Goal: Check status

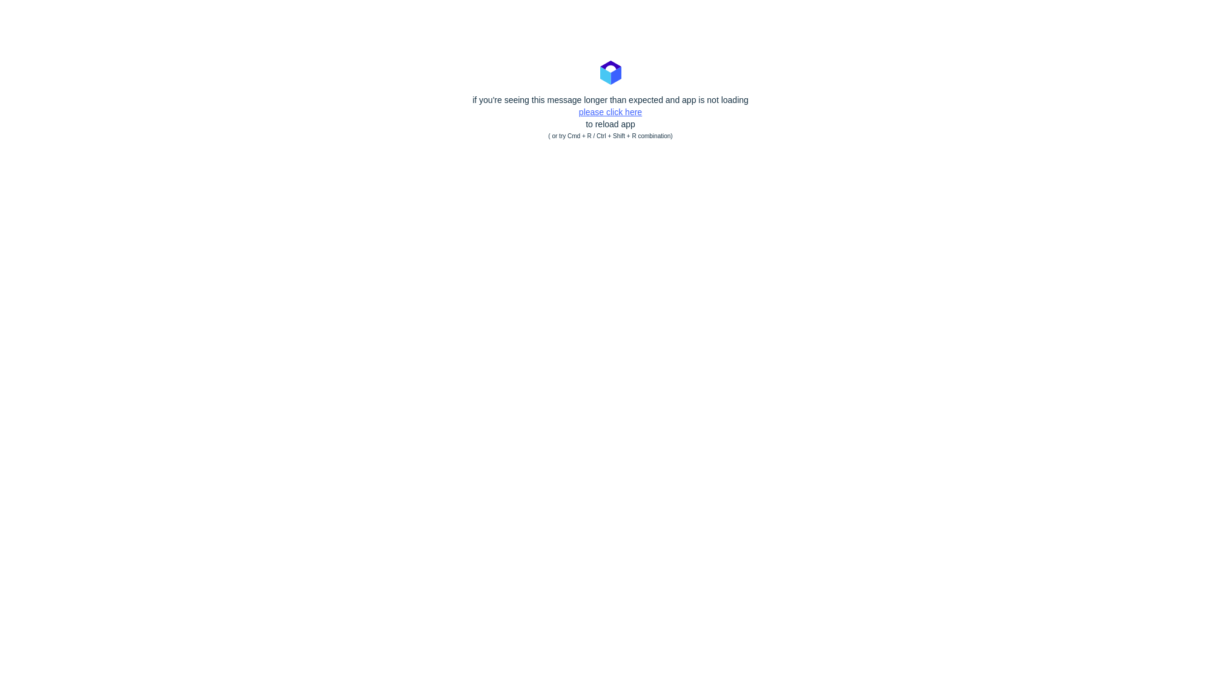
click at [598, 114] on link "please click here" at bounding box center [610, 112] width 63 height 10
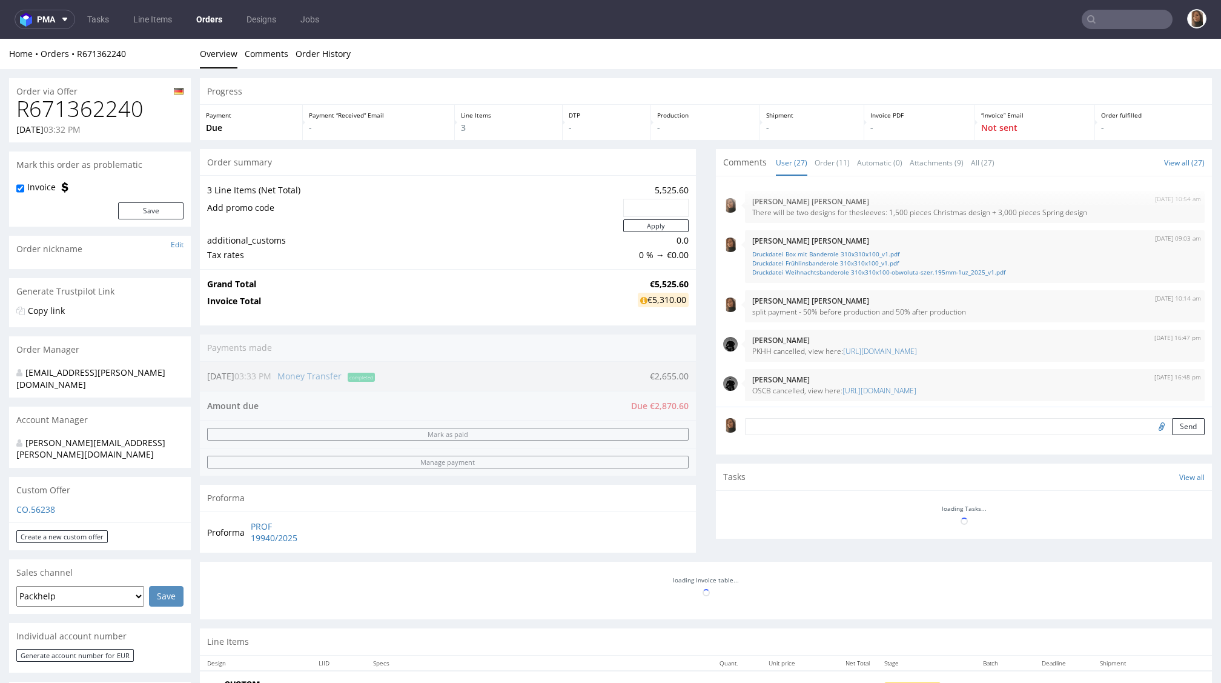
scroll to position [420, 0]
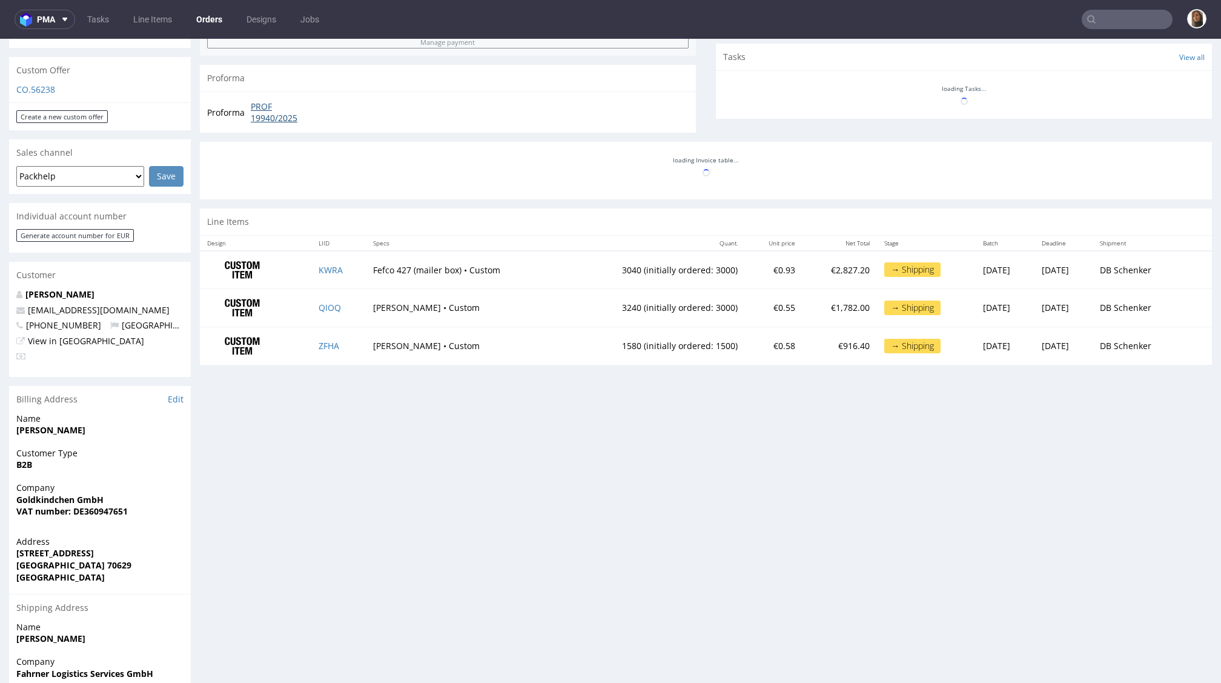
click at [270, 113] on link "PROF 19940/2025" at bounding box center [286, 113] width 70 height 24
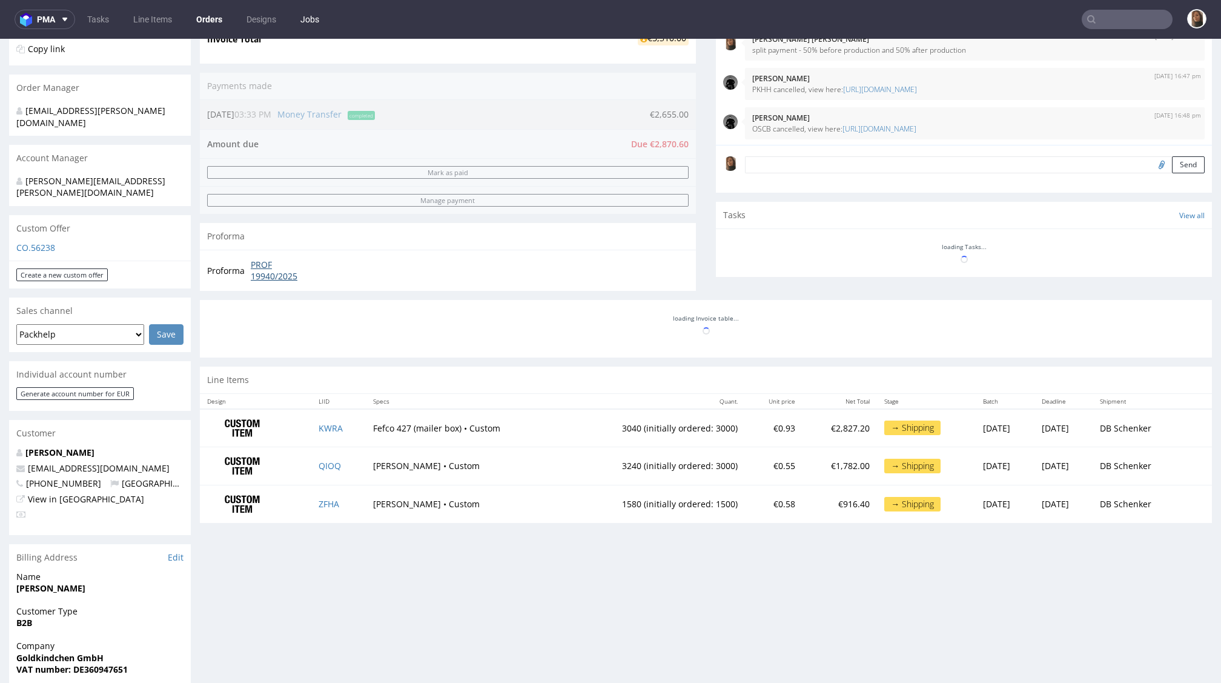
scroll to position [968, 0]
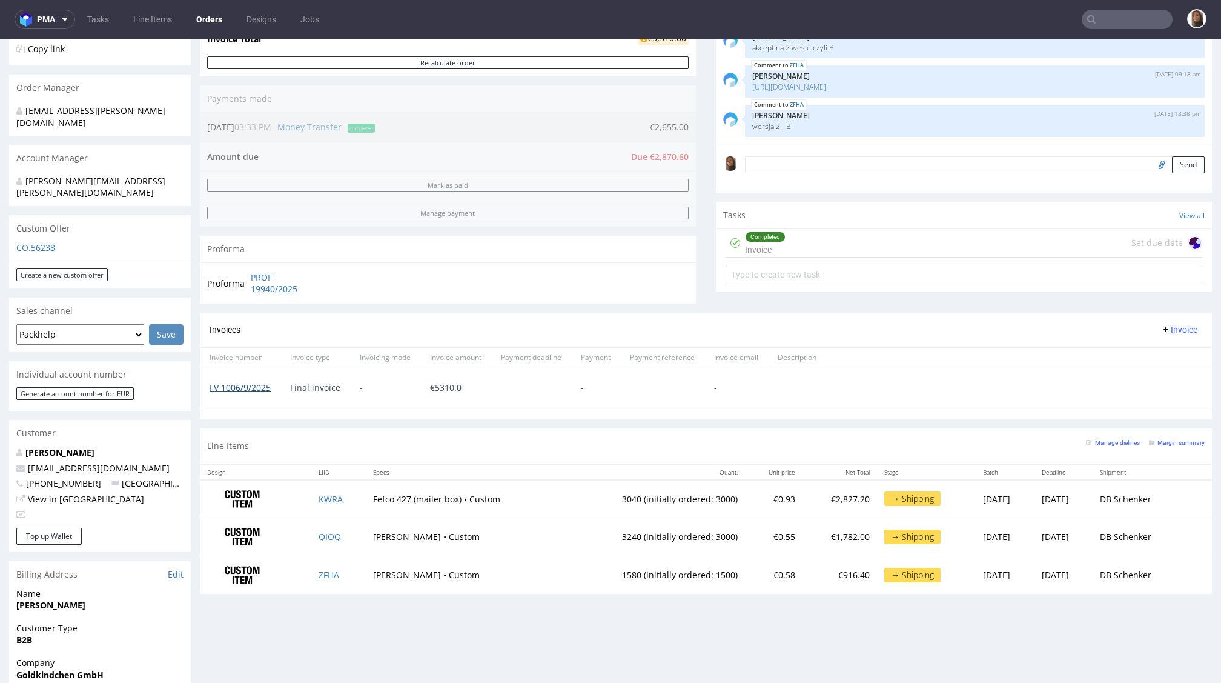
click at [256, 382] on link "FV 1006/9/2025" at bounding box center [240, 388] width 61 height 12
click at [367, 387] on span "-" at bounding box center [385, 388] width 51 height 10
click at [213, 10] on link "Orders" at bounding box center [209, 19] width 41 height 19
